Goal: Task Accomplishment & Management: Use online tool/utility

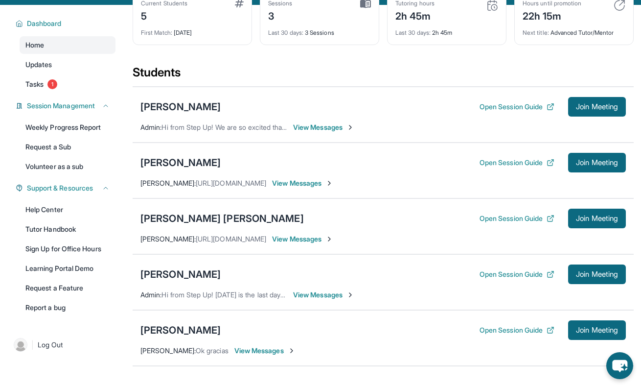
scroll to position [67, 0]
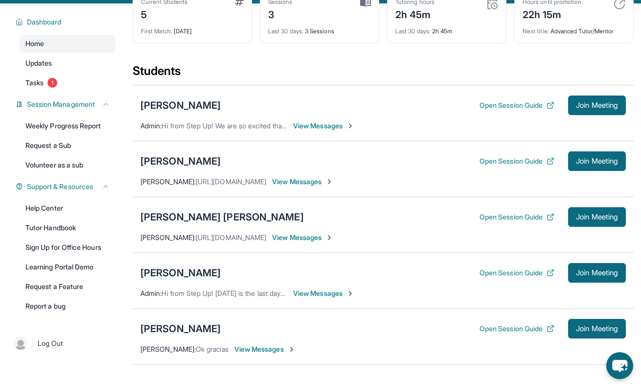
drag, startPoint x: 0, startPoint y: 0, endPoint x: 173, endPoint y: 272, distance: 322.6
click at [173, 272] on div "[PERSON_NAME]" at bounding box center [180, 273] width 80 height 14
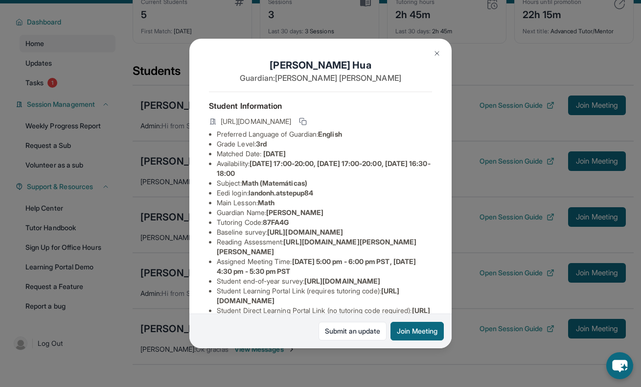
drag, startPoint x: 173, startPoint y: 272, endPoint x: 439, endPoint y: 50, distance: 346.1
click at [439, 50] on img at bounding box center [437, 53] width 8 height 8
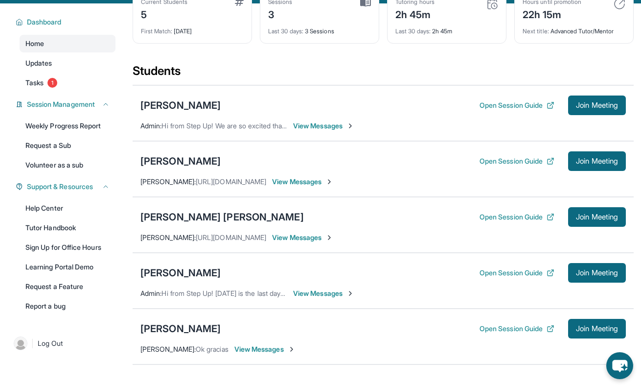
drag, startPoint x: 439, startPoint y: 50, endPoint x: 330, endPoint y: 295, distance: 268.0
click at [330, 295] on span "View Messages" at bounding box center [323, 293] width 61 height 10
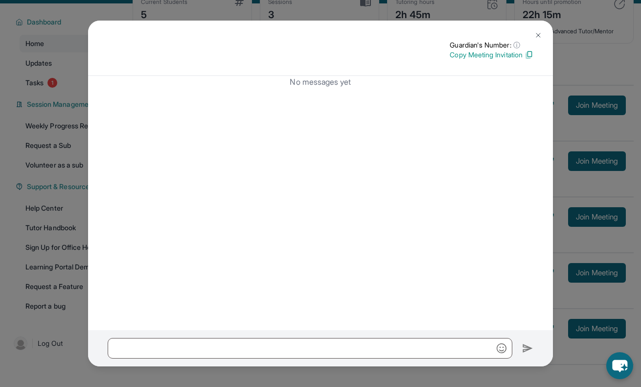
drag, startPoint x: 330, startPoint y: 295, endPoint x: 535, endPoint y: 39, distance: 327.7
click at [535, 39] on button at bounding box center [539, 35] width 20 height 20
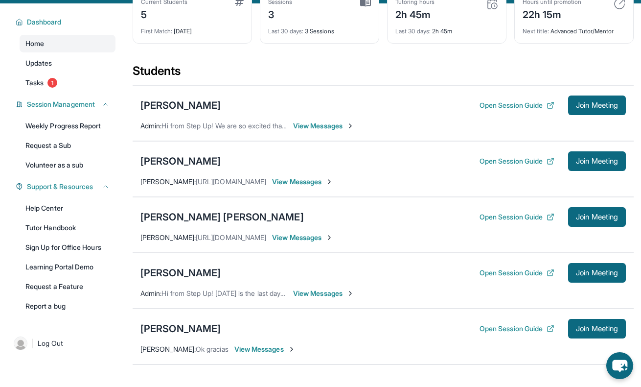
click at [162, 272] on div "[PERSON_NAME]" at bounding box center [180, 273] width 80 height 14
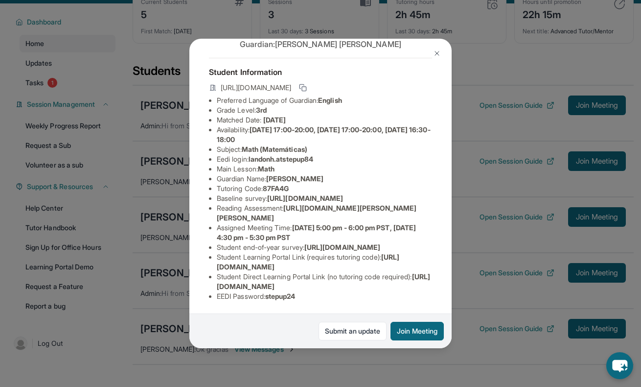
scroll to position [112, 0]
drag, startPoint x: 535, startPoint y: 39, endPoint x: 439, endPoint y: 53, distance: 97.0
click at [439, 53] on img at bounding box center [437, 53] width 8 height 8
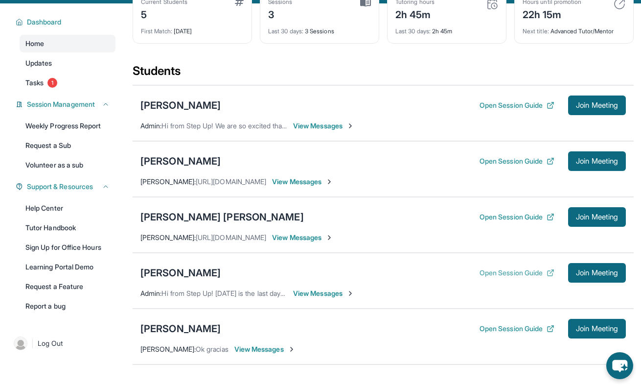
drag, startPoint x: 439, startPoint y: 53, endPoint x: 499, endPoint y: 274, distance: 228.3
click at [499, 274] on button "Open Session Guide" at bounding box center [517, 273] width 75 height 10
drag, startPoint x: 499, startPoint y: 274, endPoint x: 507, endPoint y: 219, distance: 55.3
click at [507, 219] on button "Open Session Guide" at bounding box center [517, 217] width 75 height 10
click at [186, 269] on div "[PERSON_NAME]" at bounding box center [180, 273] width 80 height 14
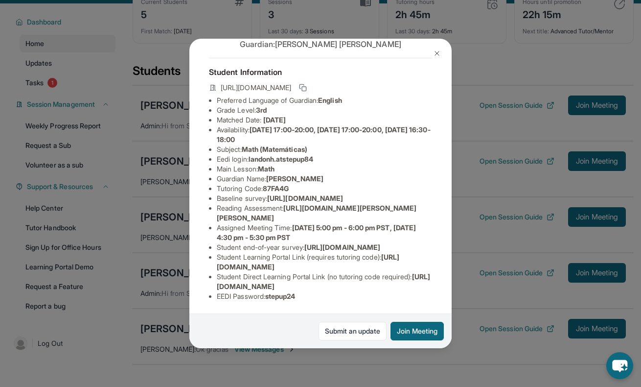
scroll to position [0, 0]
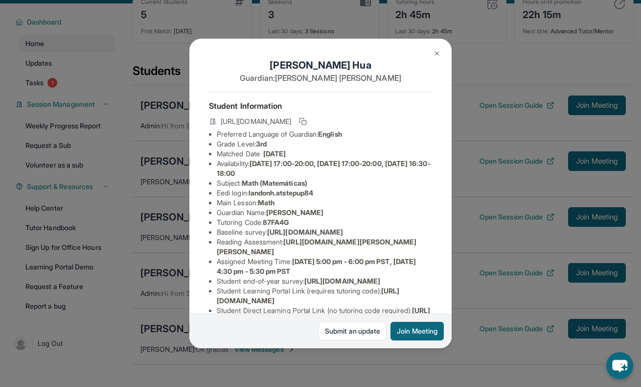
click at [436, 54] on img at bounding box center [437, 53] width 8 height 8
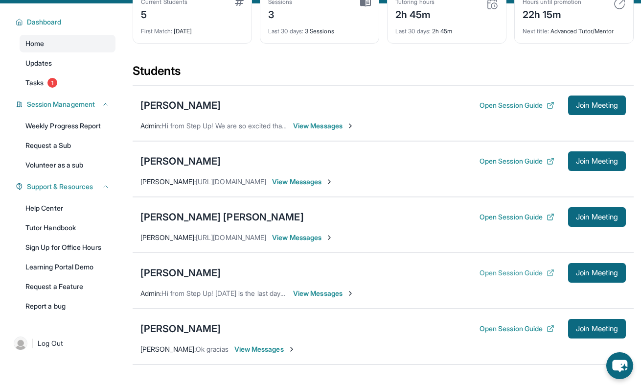
click at [531, 272] on button "Open Session Guide" at bounding box center [517, 273] width 75 height 10
click at [177, 111] on div "[PERSON_NAME]" at bounding box center [180, 105] width 80 height 14
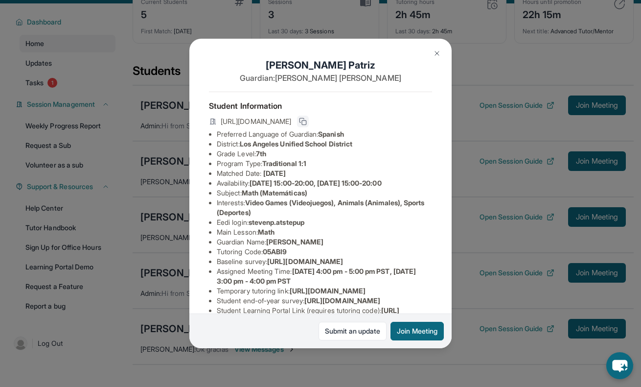
click at [307, 120] on icon at bounding box center [303, 121] width 8 height 8
click at [440, 52] on img at bounding box center [437, 53] width 8 height 8
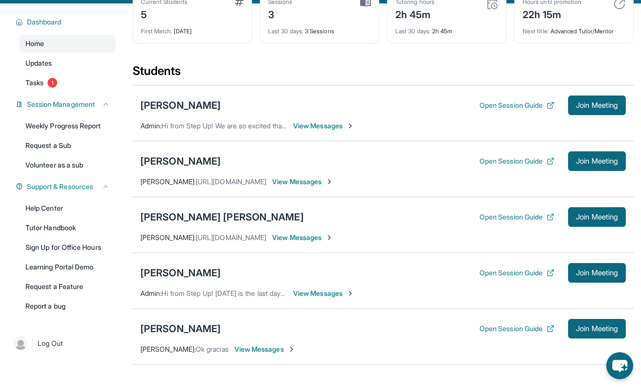
click at [191, 103] on div "[PERSON_NAME]" at bounding box center [180, 105] width 80 height 14
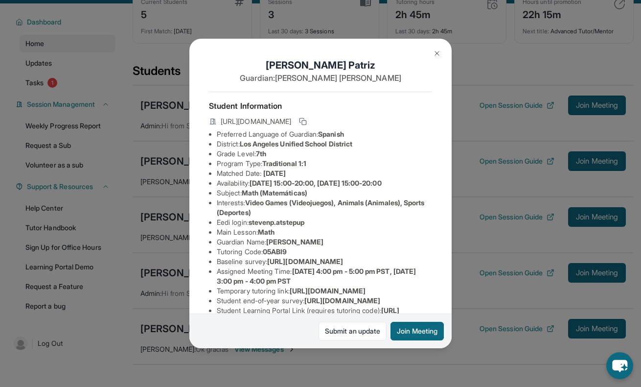
click at [436, 51] on img at bounding box center [437, 53] width 8 height 8
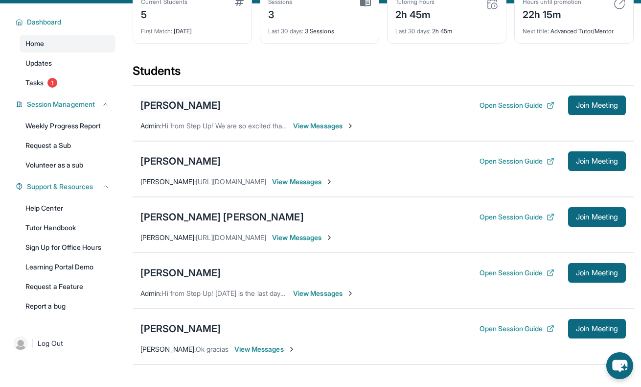
click at [158, 110] on div "[PERSON_NAME]" at bounding box center [180, 105] width 80 height 14
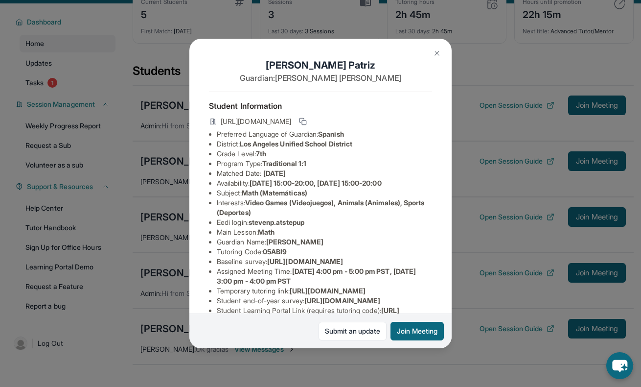
click at [437, 54] on img at bounding box center [437, 53] width 8 height 8
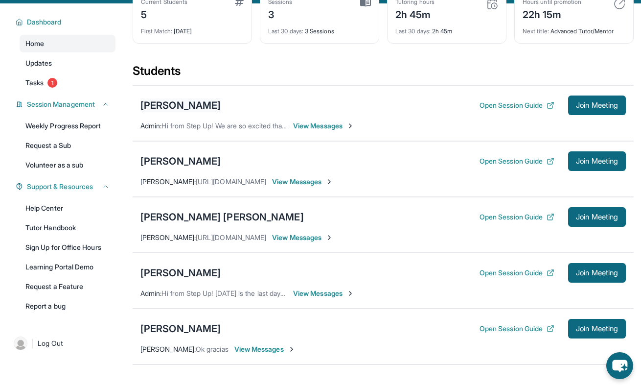
click at [174, 105] on div "[PERSON_NAME]" at bounding box center [180, 105] width 80 height 14
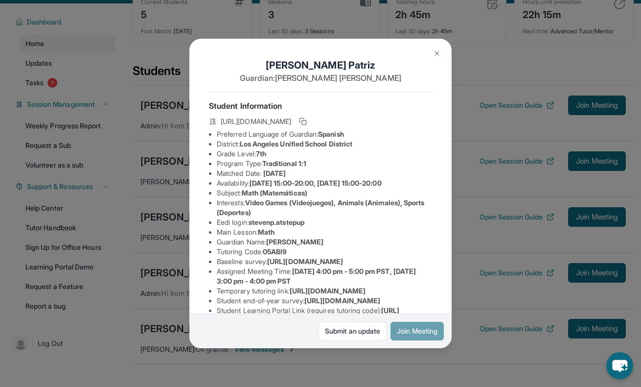
click at [414, 334] on button "Join Meeting" at bounding box center [417, 331] width 53 height 19
